Goal: Transaction & Acquisition: Obtain resource

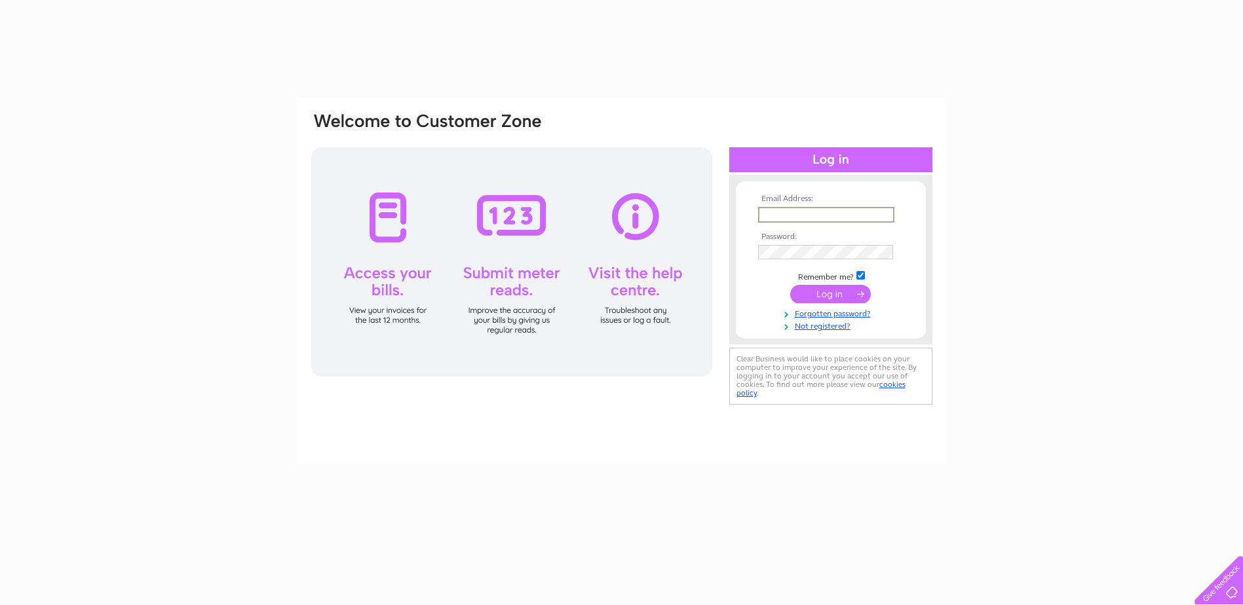
click at [845, 217] on input "text" at bounding box center [826, 215] width 136 height 16
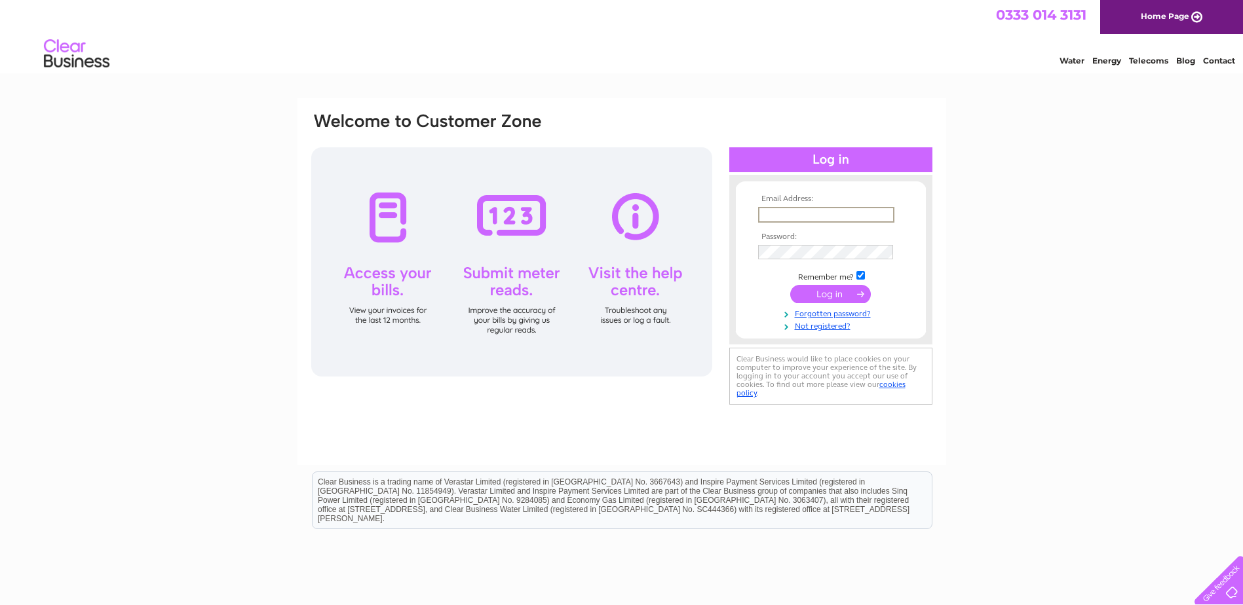
type input "[PERSON_NAME][EMAIL_ADDRESS][DOMAIN_NAME]"
click at [790, 285] on input "submit" at bounding box center [830, 294] width 81 height 18
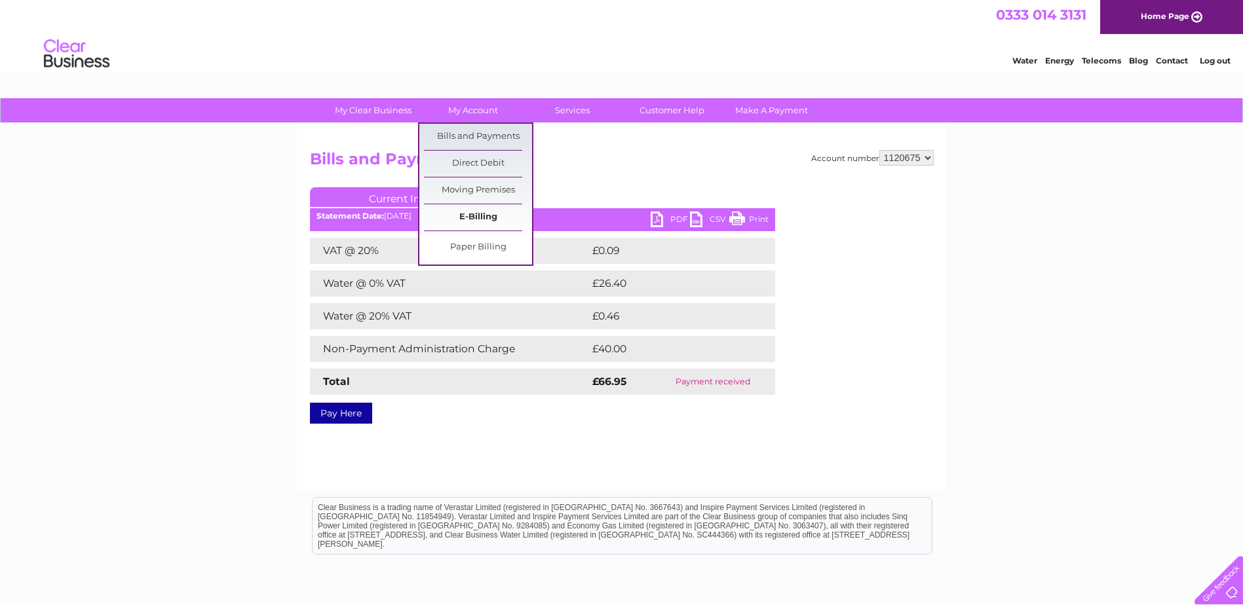
click at [483, 216] on link "E-Billing" at bounding box center [478, 217] width 108 height 26
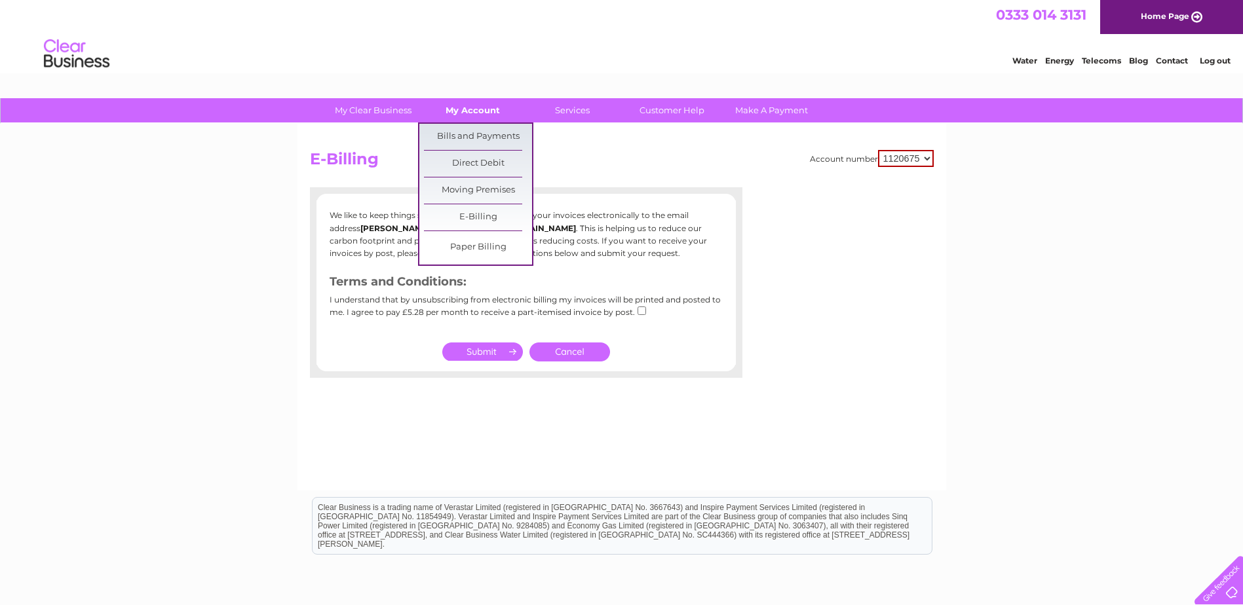
click at [465, 111] on link "My Account" at bounding box center [473, 110] width 108 height 24
click at [474, 136] on link "Bills and Payments" at bounding box center [478, 137] width 108 height 26
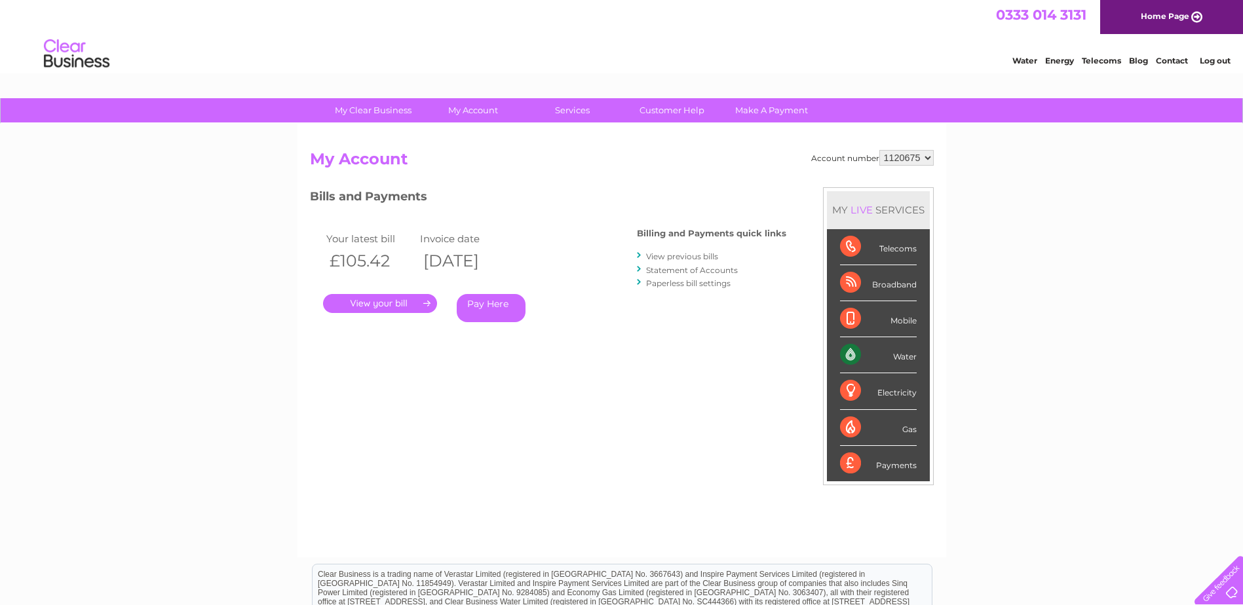
click at [387, 302] on link "." at bounding box center [380, 303] width 114 height 19
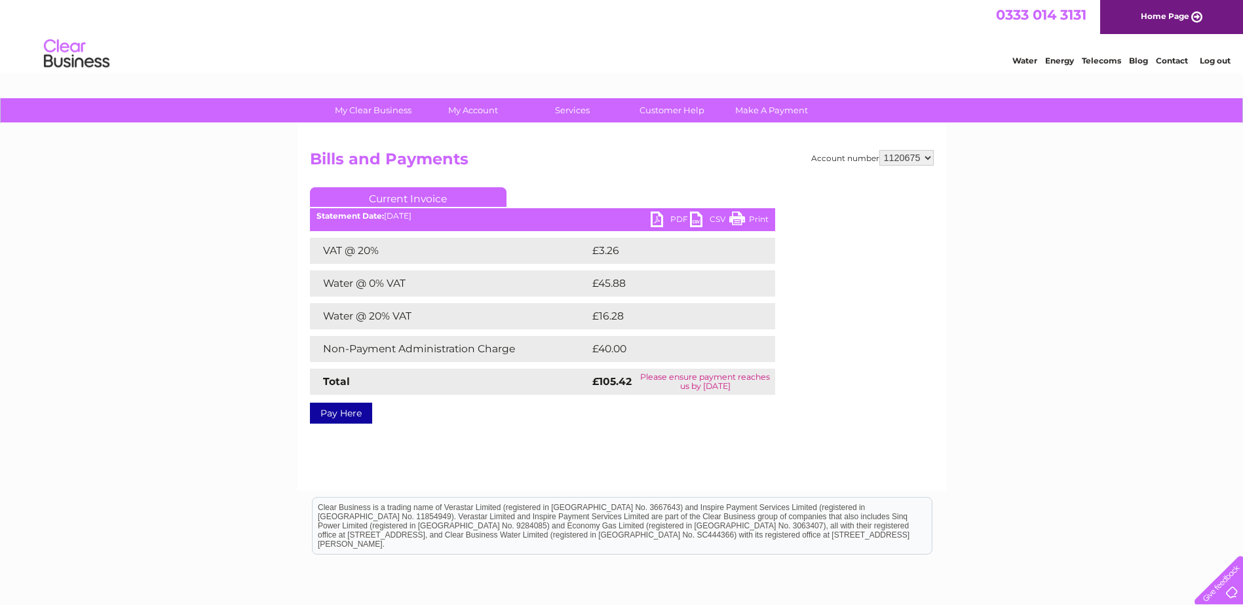
click at [447, 196] on link "Current Invoice" at bounding box center [408, 197] width 197 height 20
click at [580, 192] on ul "Current Invoice" at bounding box center [542, 199] width 465 height 24
click at [674, 217] on link "PDF" at bounding box center [670, 221] width 39 height 19
click at [717, 490] on div "Account number 1120675 Bills and Payments Current Invoice PDF CSV Print VAT @ 2…" at bounding box center [621, 307] width 649 height 367
click at [747, 115] on link "Make A Payment" at bounding box center [771, 110] width 108 height 24
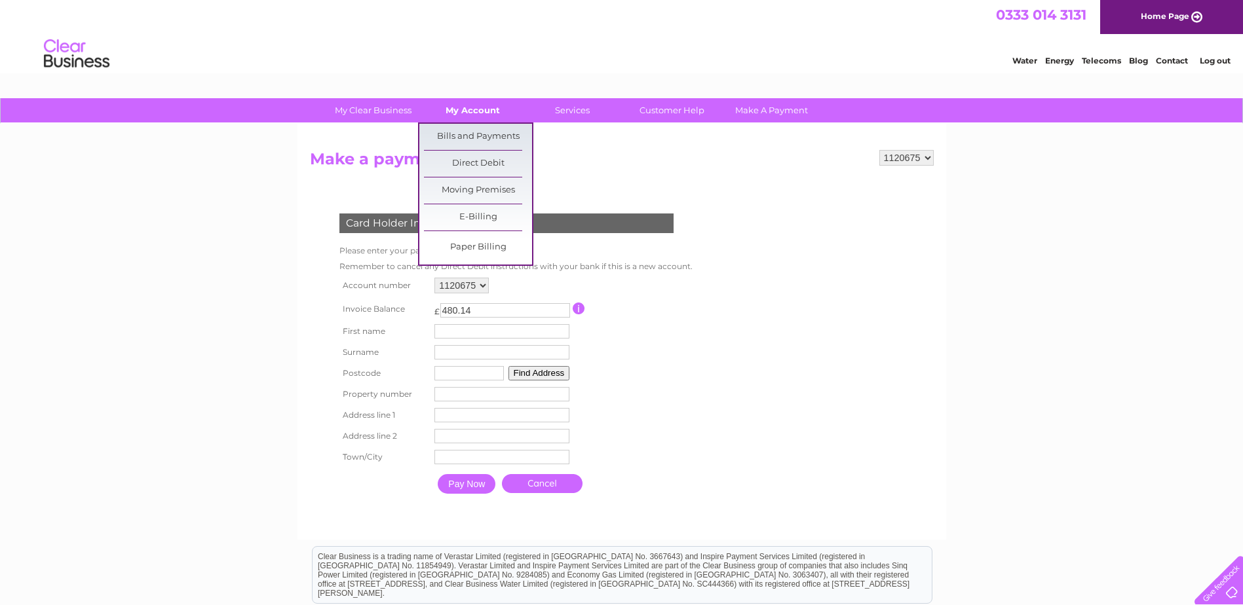
click at [482, 117] on link "My Account" at bounding box center [473, 110] width 108 height 24
click at [476, 108] on link "My Account" at bounding box center [473, 110] width 108 height 24
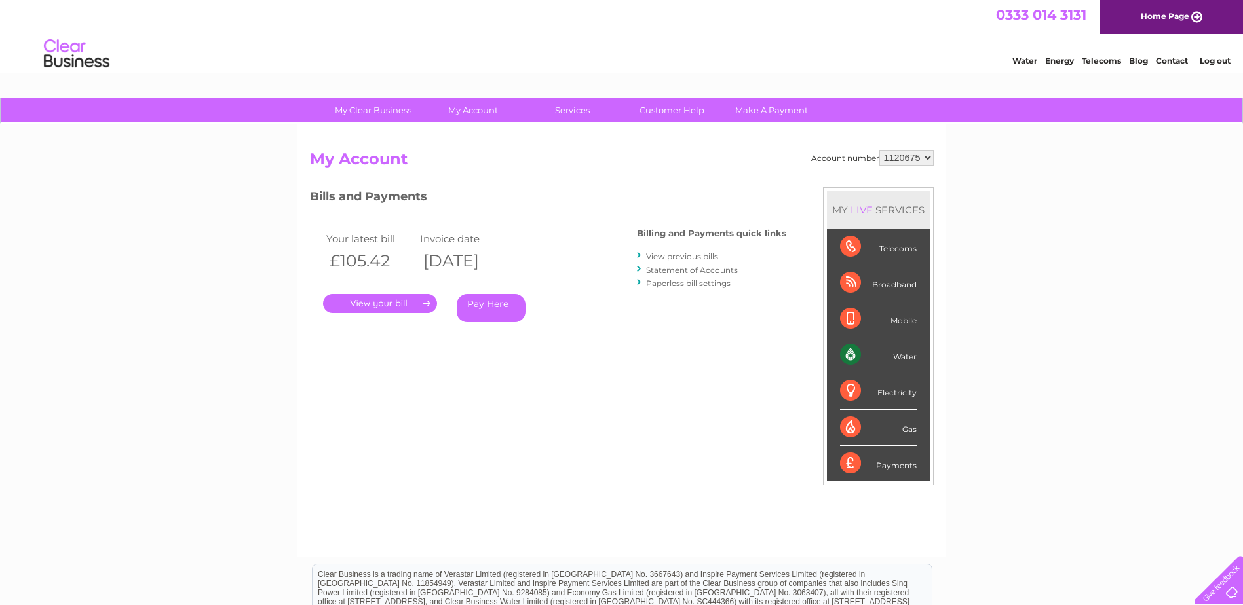
click at [697, 255] on link "View previous bills" at bounding box center [682, 257] width 72 height 10
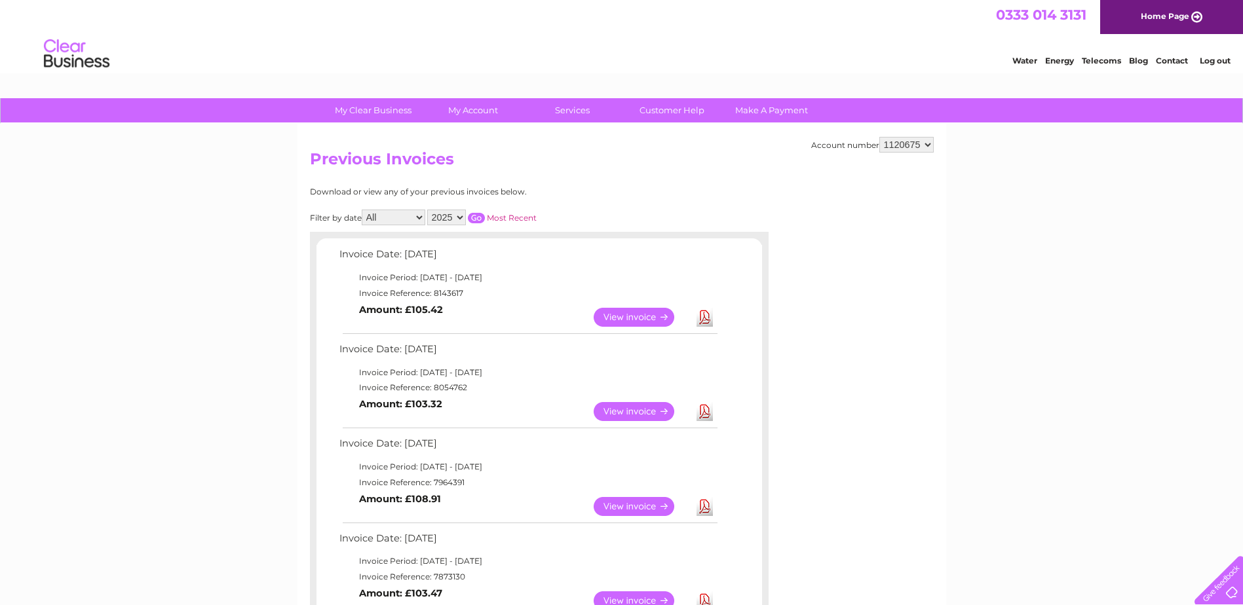
click at [706, 412] on link "Download" at bounding box center [704, 411] width 16 height 19
click at [704, 506] on link "Download" at bounding box center [704, 506] width 16 height 19
